Goal: Task Accomplishment & Management: Use online tool/utility

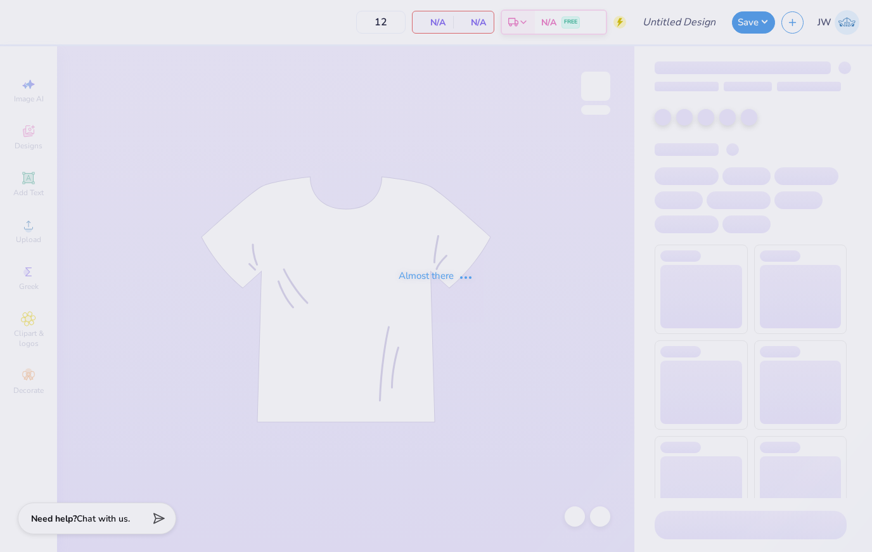
type input "Theatre Arts Design Demo"
type input "24"
type input "TAG Sweatshirt"
